Goal: Use online tool/utility: Utilize a website feature to perform a specific function

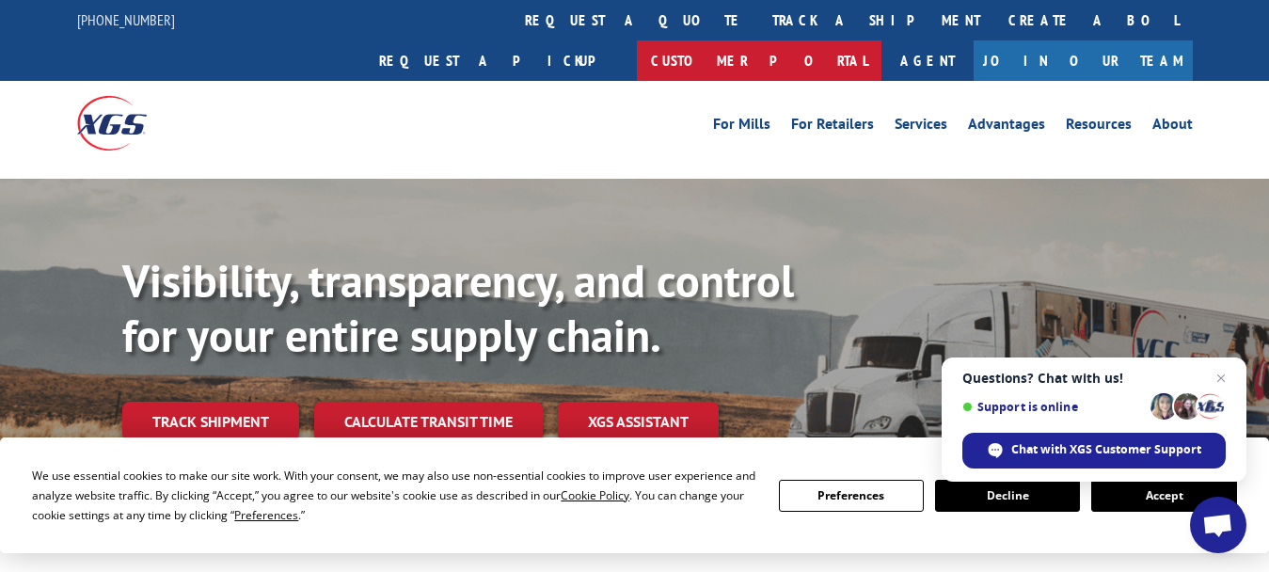
click at [881, 40] on link "Customer Portal" at bounding box center [759, 60] width 245 height 40
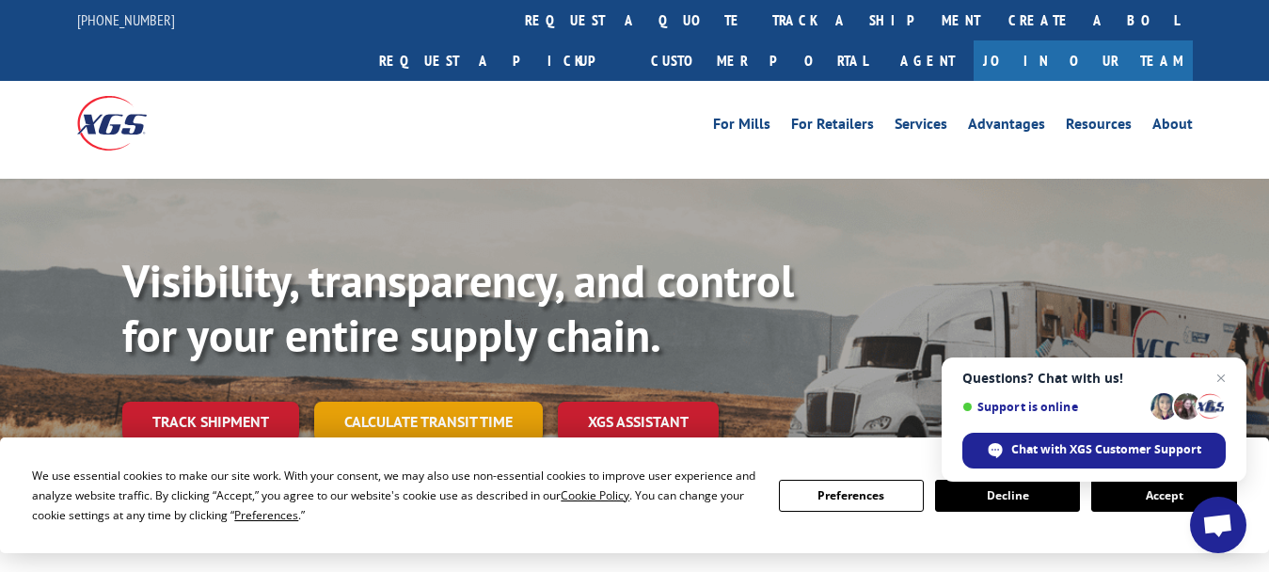
click at [435, 402] on link "Calculate transit time" at bounding box center [428, 422] width 229 height 40
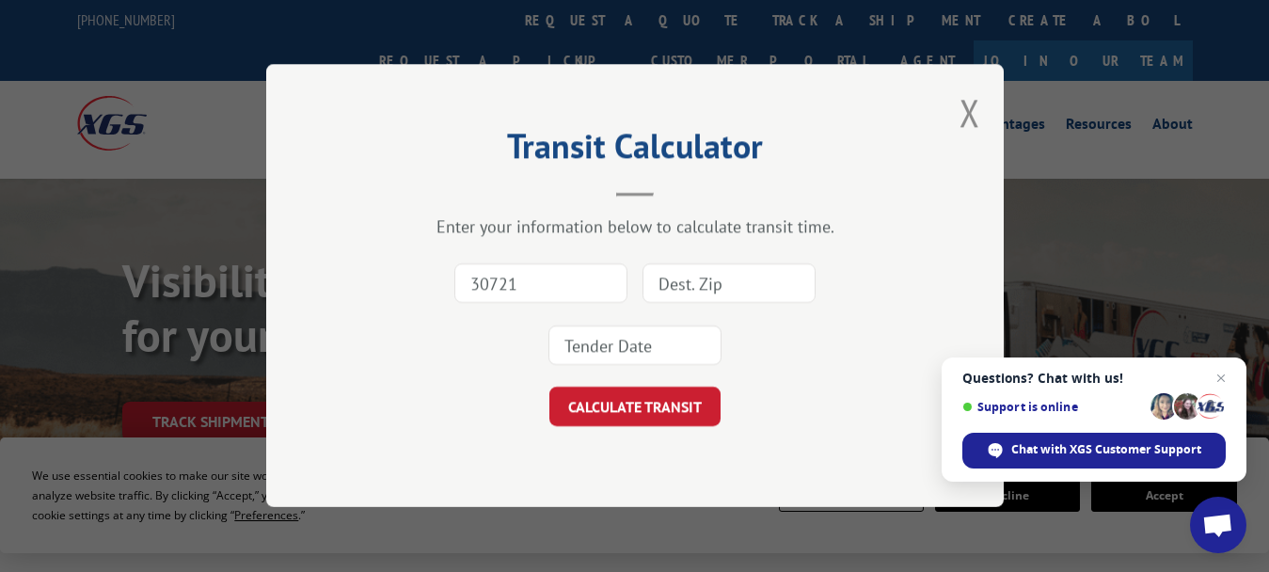
type input "30721"
click at [672, 279] on input at bounding box center [728, 284] width 173 height 40
type input "87401"
click at [579, 348] on input at bounding box center [634, 346] width 173 height 40
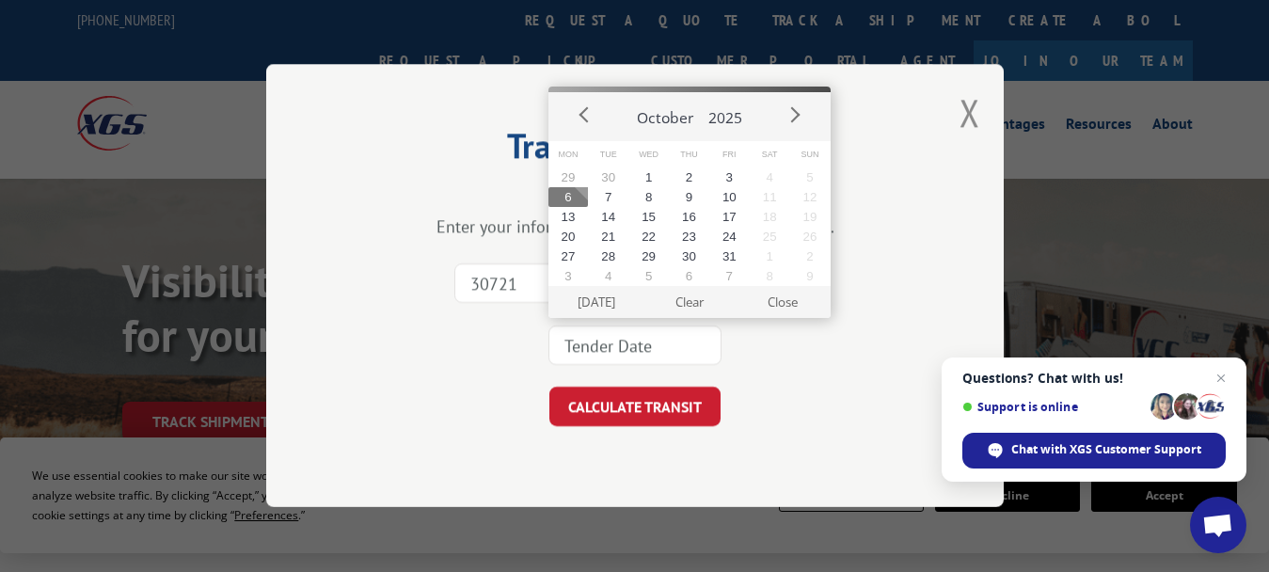
click at [578, 194] on button "6" at bounding box center [568, 197] width 40 height 20
type input "[DATE]"
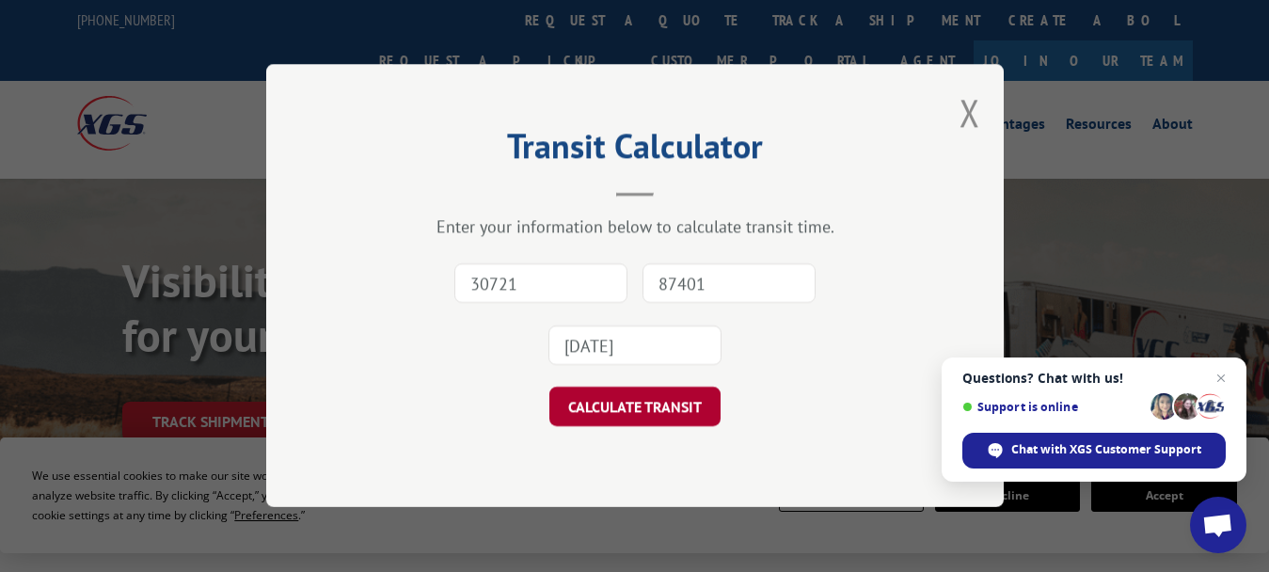
click at [613, 409] on button "CALCULATE TRANSIT" at bounding box center [634, 408] width 171 height 40
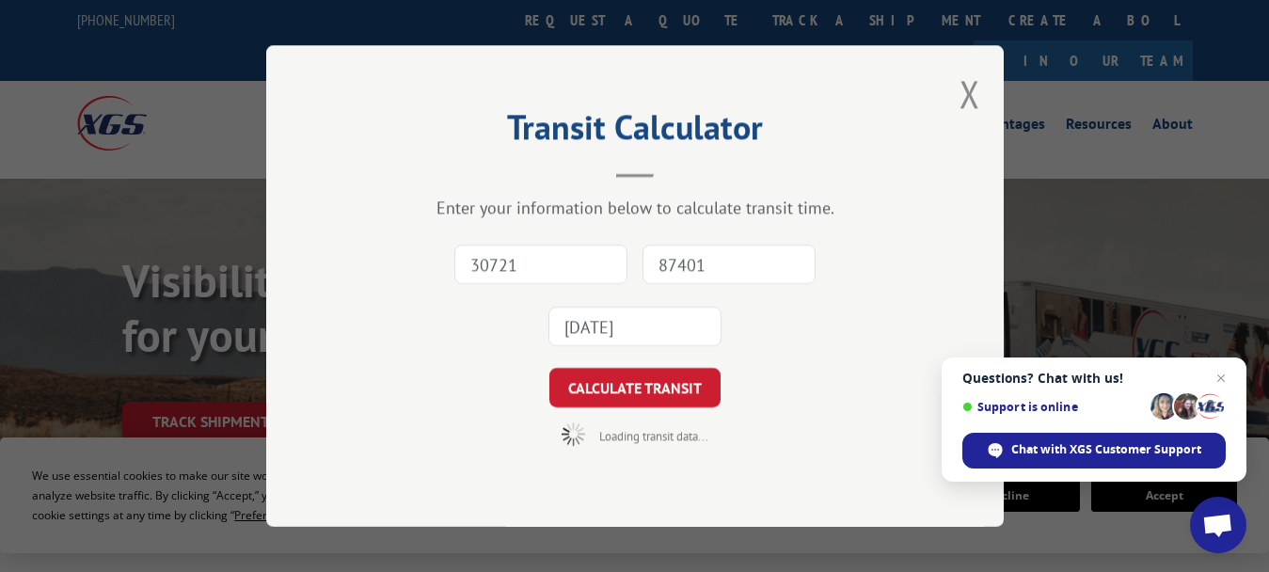
click at [615, 408] on div "Enter your information below to calculate transit time. 30721 87401 [DATE] CALC…" at bounding box center [634, 321] width 549 height 249
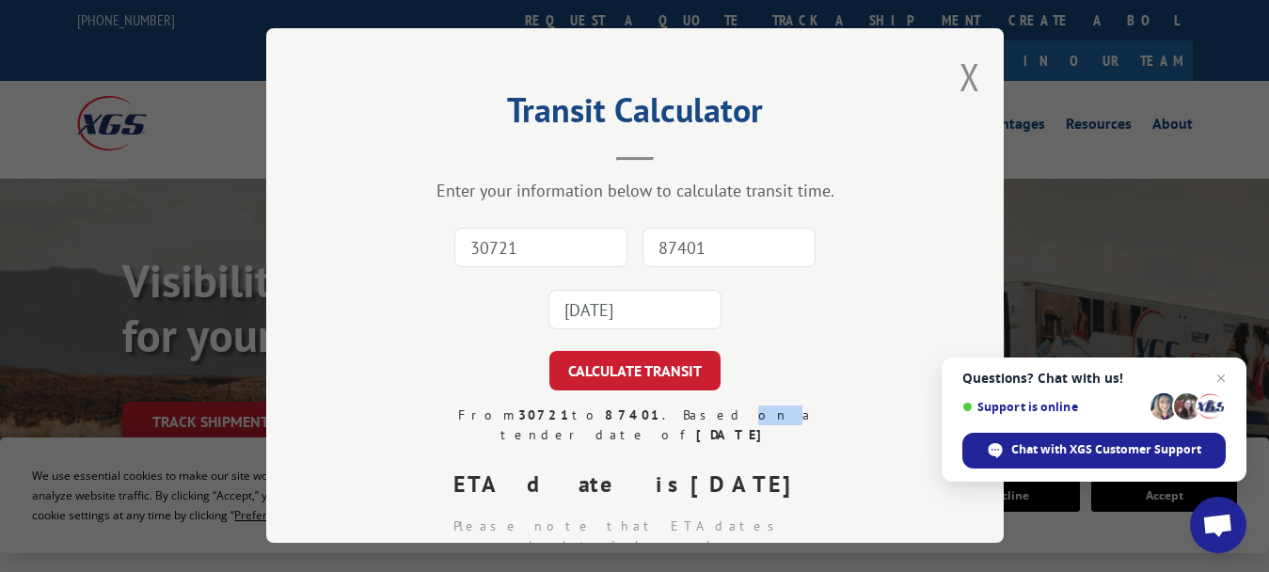
click at [615, 408] on div "From 30721 to 87401 . Based on a tender date of [DATE]" at bounding box center [634, 426] width 393 height 40
click at [969, 76] on button "Close modal" at bounding box center [969, 77] width 21 height 50
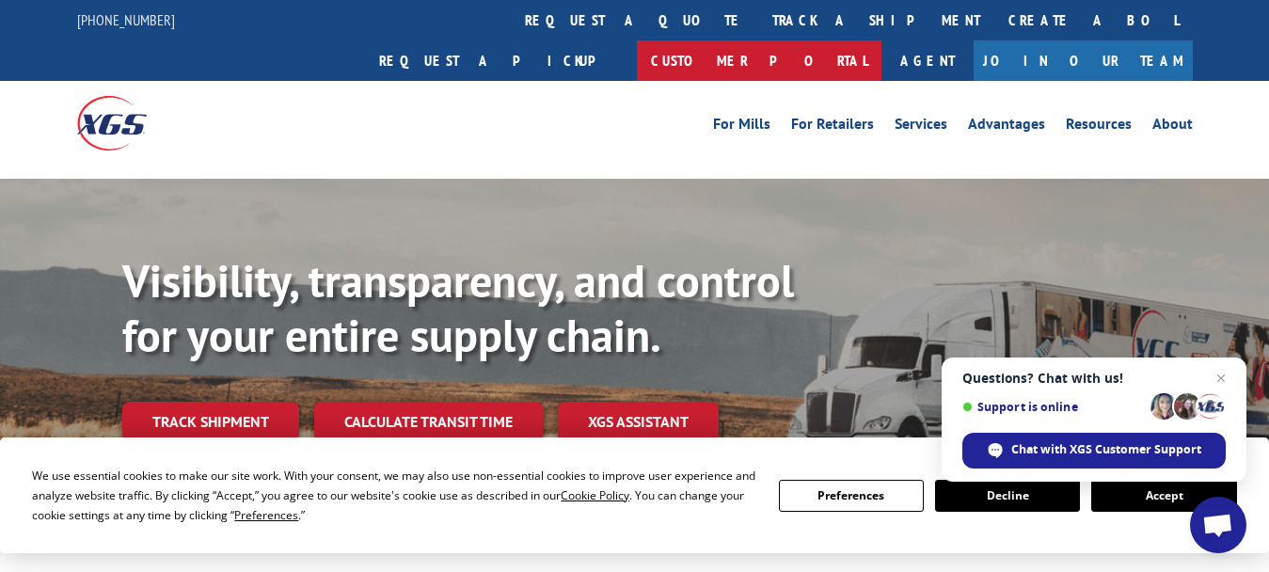
click at [881, 40] on link "Customer Portal" at bounding box center [759, 60] width 245 height 40
